Goal: Complete application form: Complete application form

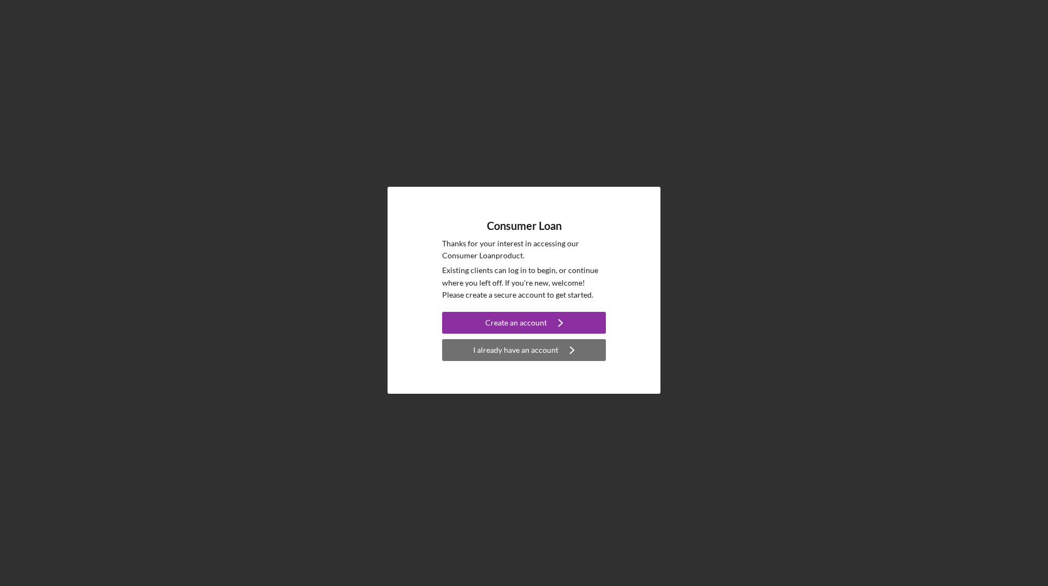
click at [508, 356] on div "I already have an account" at bounding box center [515, 350] width 85 height 22
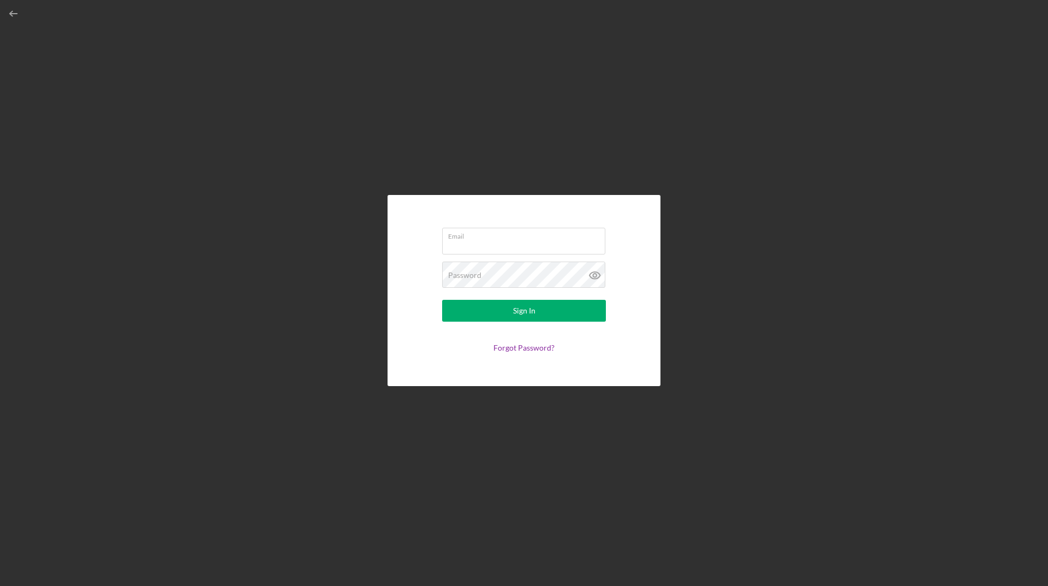
type input "[EMAIL_ADDRESS][DOMAIN_NAME]"
click at [511, 317] on button "Sign In" at bounding box center [524, 311] width 164 height 22
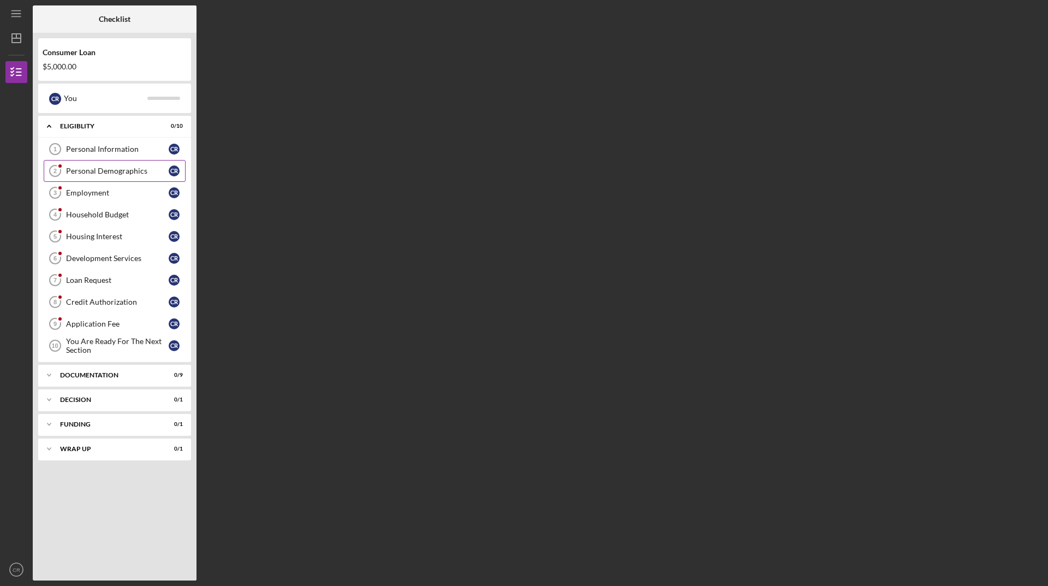
click at [100, 180] on link "Personal Demographics 2 Personal Demographics C R" at bounding box center [115, 171] width 142 height 22
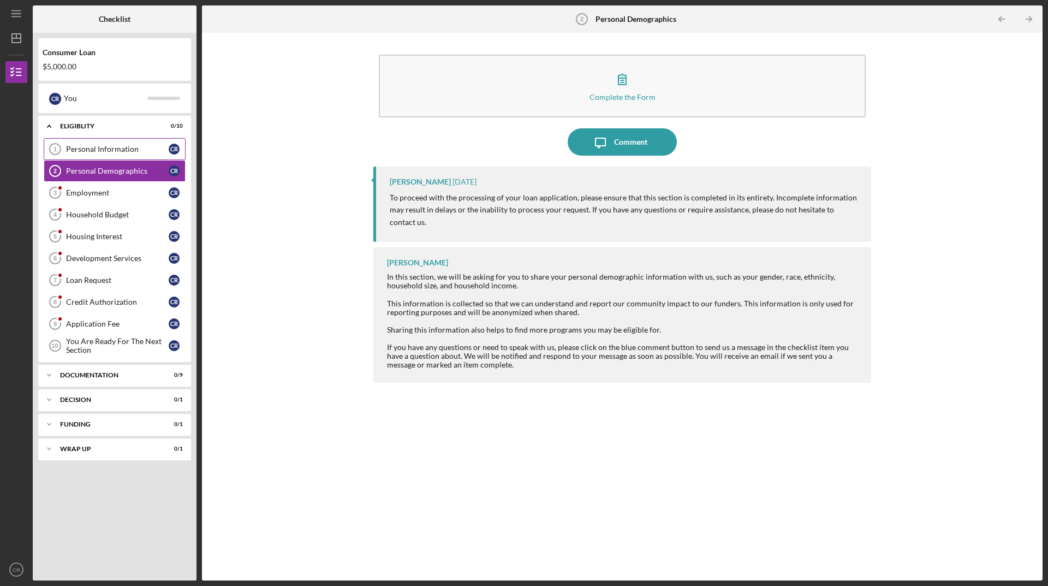
click at [110, 154] on link "Personal Information 1 Personal Information C R" at bounding box center [115, 149] width 142 height 22
